Goal: Task Accomplishment & Management: Manage account settings

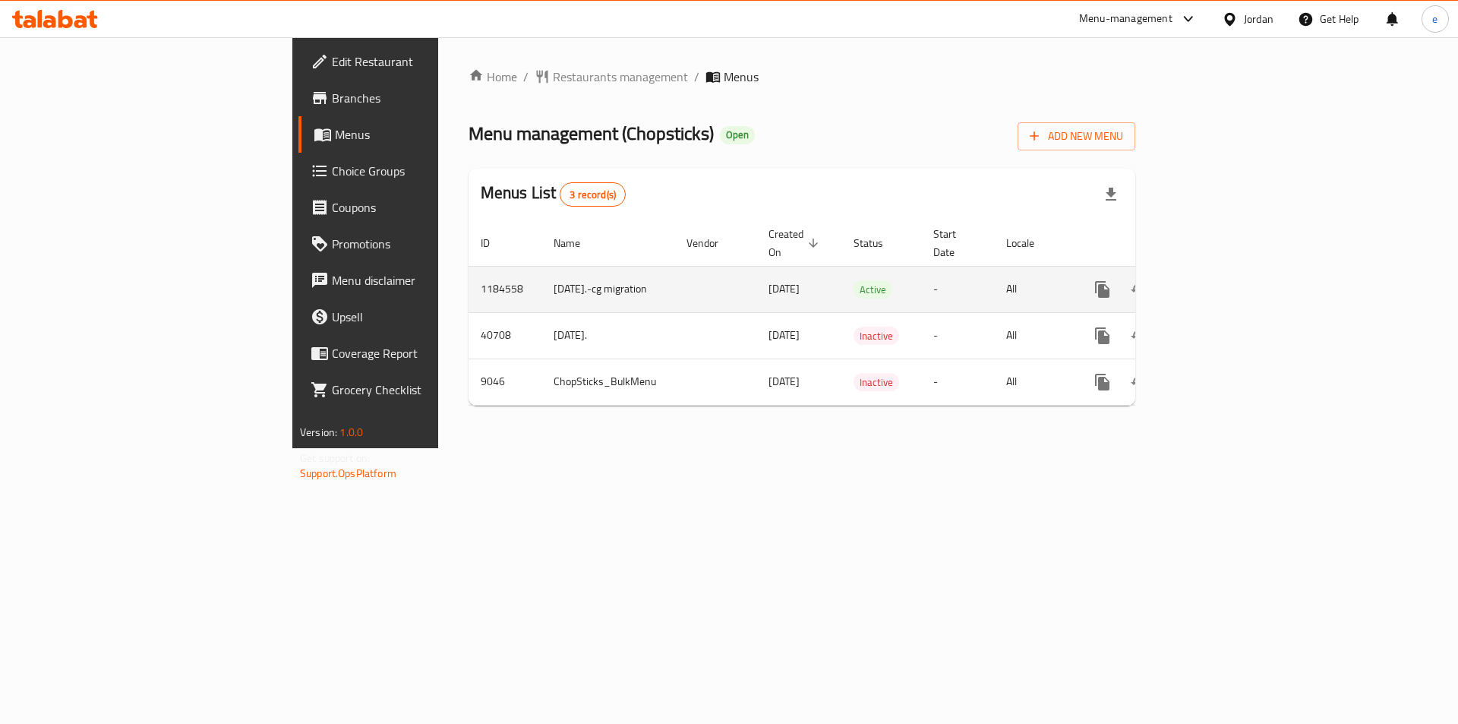
click at [1219, 283] on icon "enhanced table" at bounding box center [1212, 290] width 14 height 14
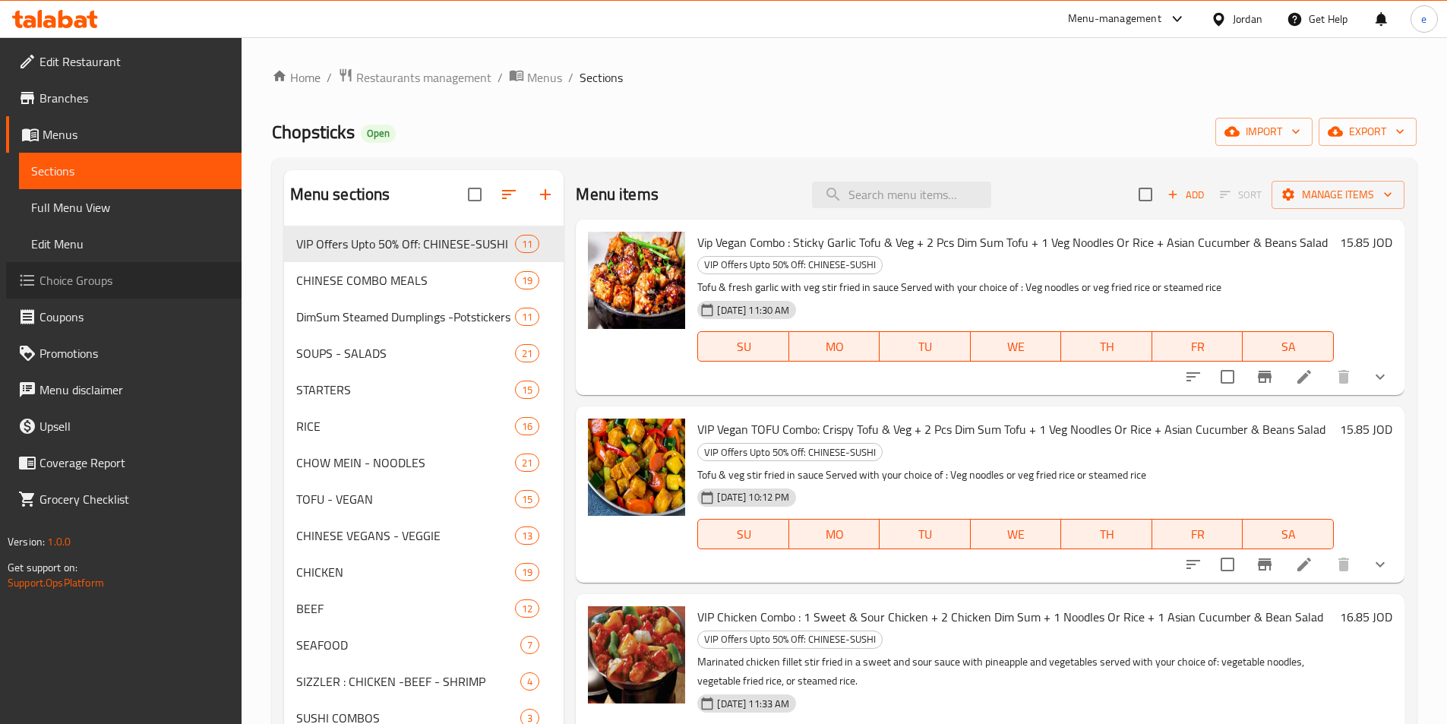
click at [59, 281] on span "Choice Groups" at bounding box center [134, 280] width 190 height 18
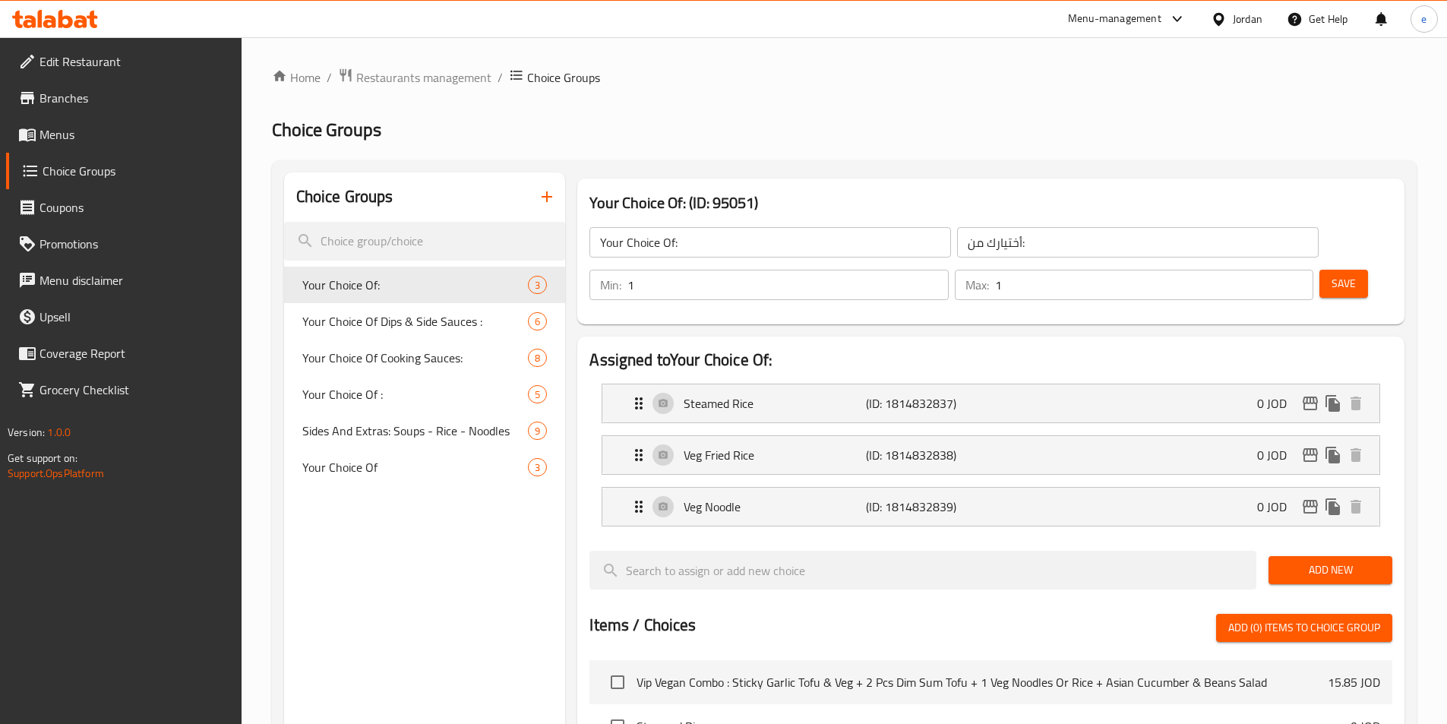
click at [390, 321] on div at bounding box center [723, 362] width 1447 height 724
click at [431, 317] on span "Your Choice Of Dips & Side Sauces :" at bounding box center [392, 321] width 181 height 18
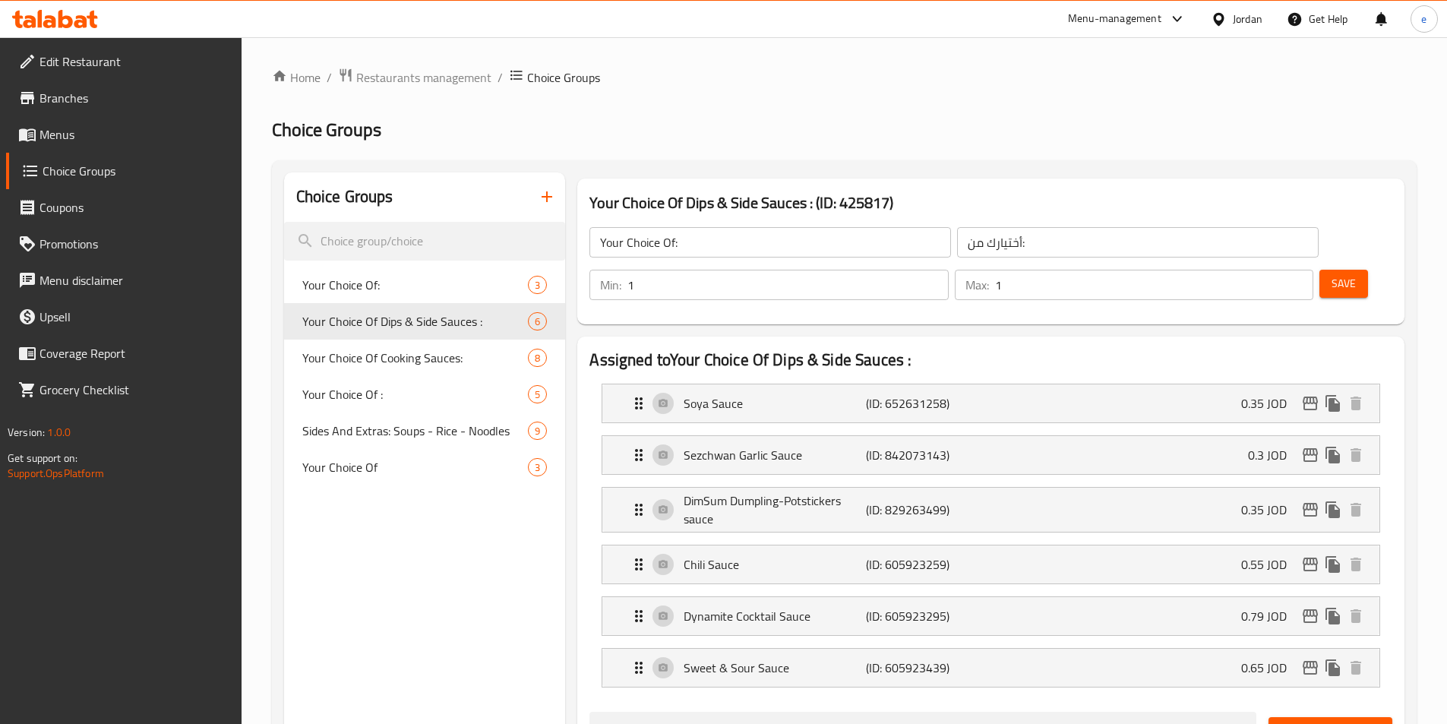
type input "Your Choice Of Dips & Side Sauces :"
type input "اختيارك من [DEMOGRAPHIC_DATA] والغموس:"
type input "0"
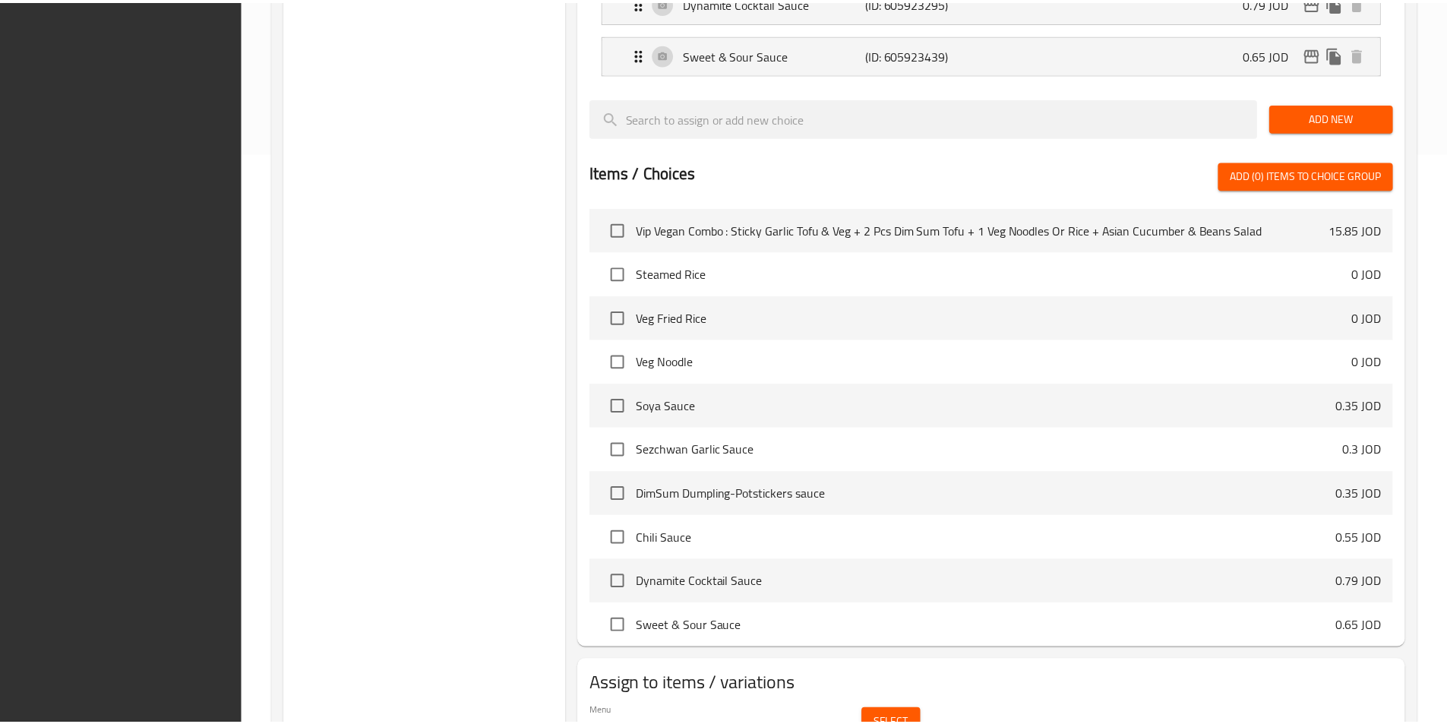
scroll to position [650, 0]
